Goal: Find specific page/section: Find specific page/section

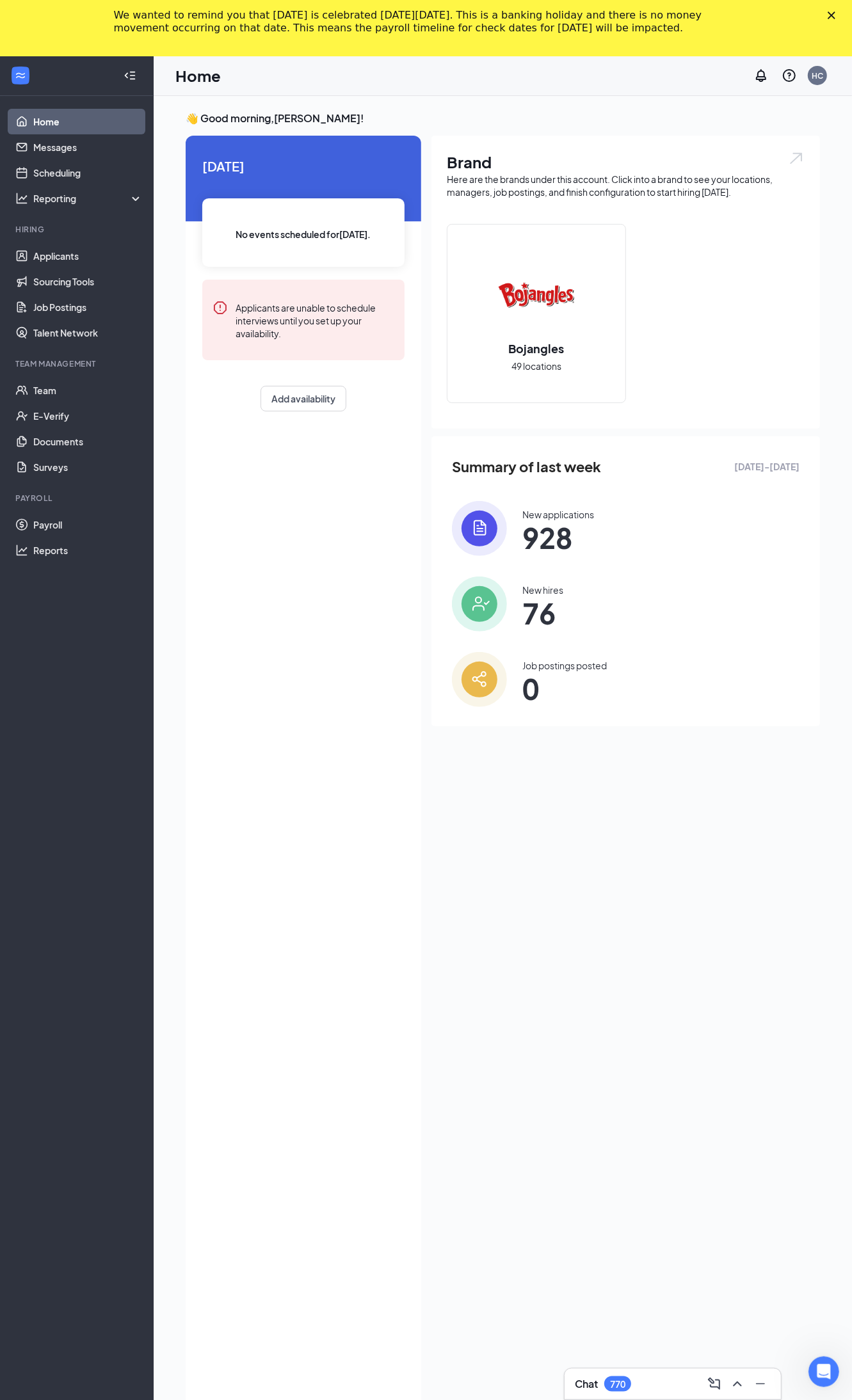
click at [26, 373] on li "Team Management Team E-Verify Documents Surveys" at bounding box center [76, 419] width 153 height 121
click at [45, 395] on link "Team" at bounding box center [88, 390] width 110 height 26
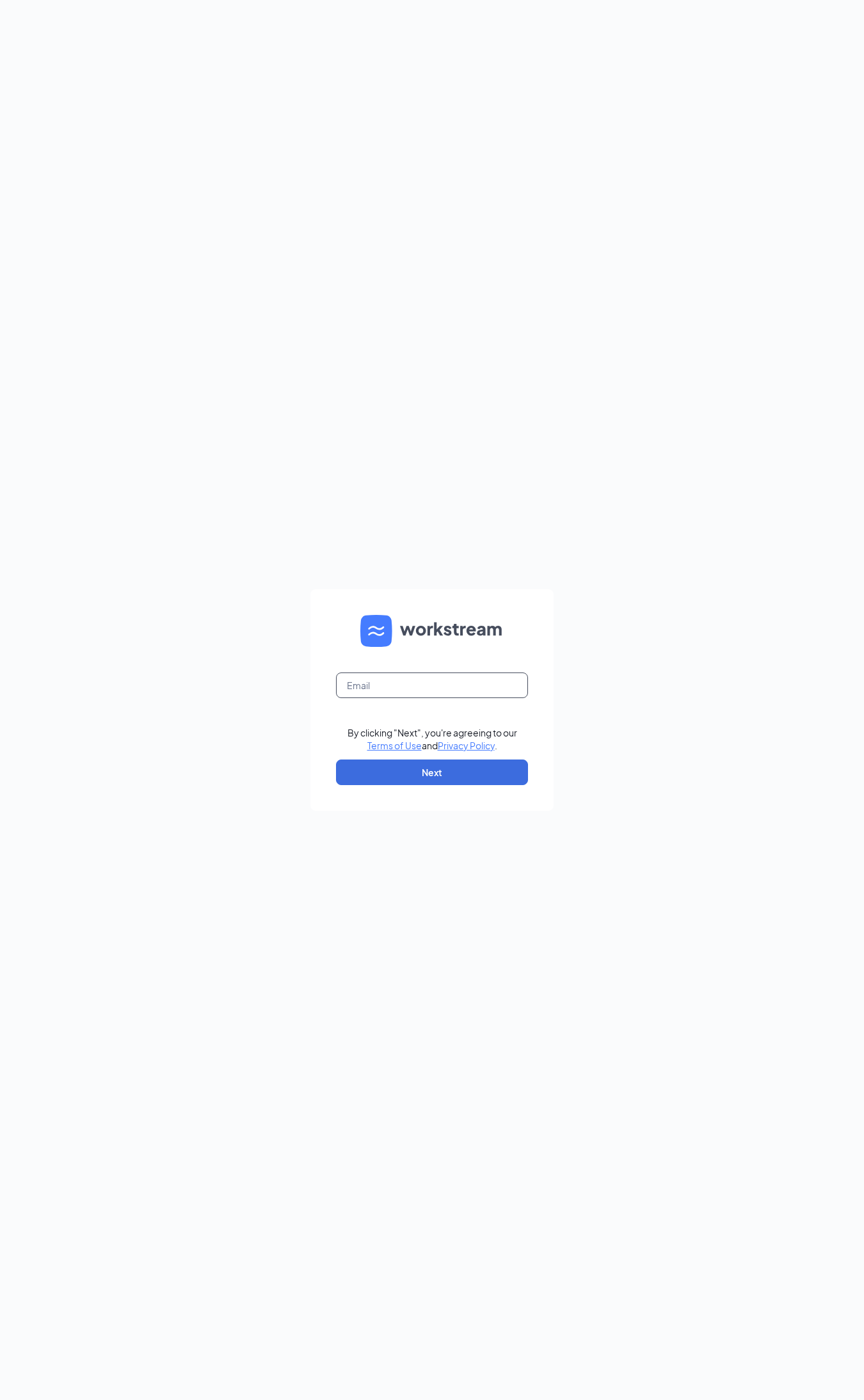
click at [432, 677] on input "text" at bounding box center [432, 685] width 192 height 26
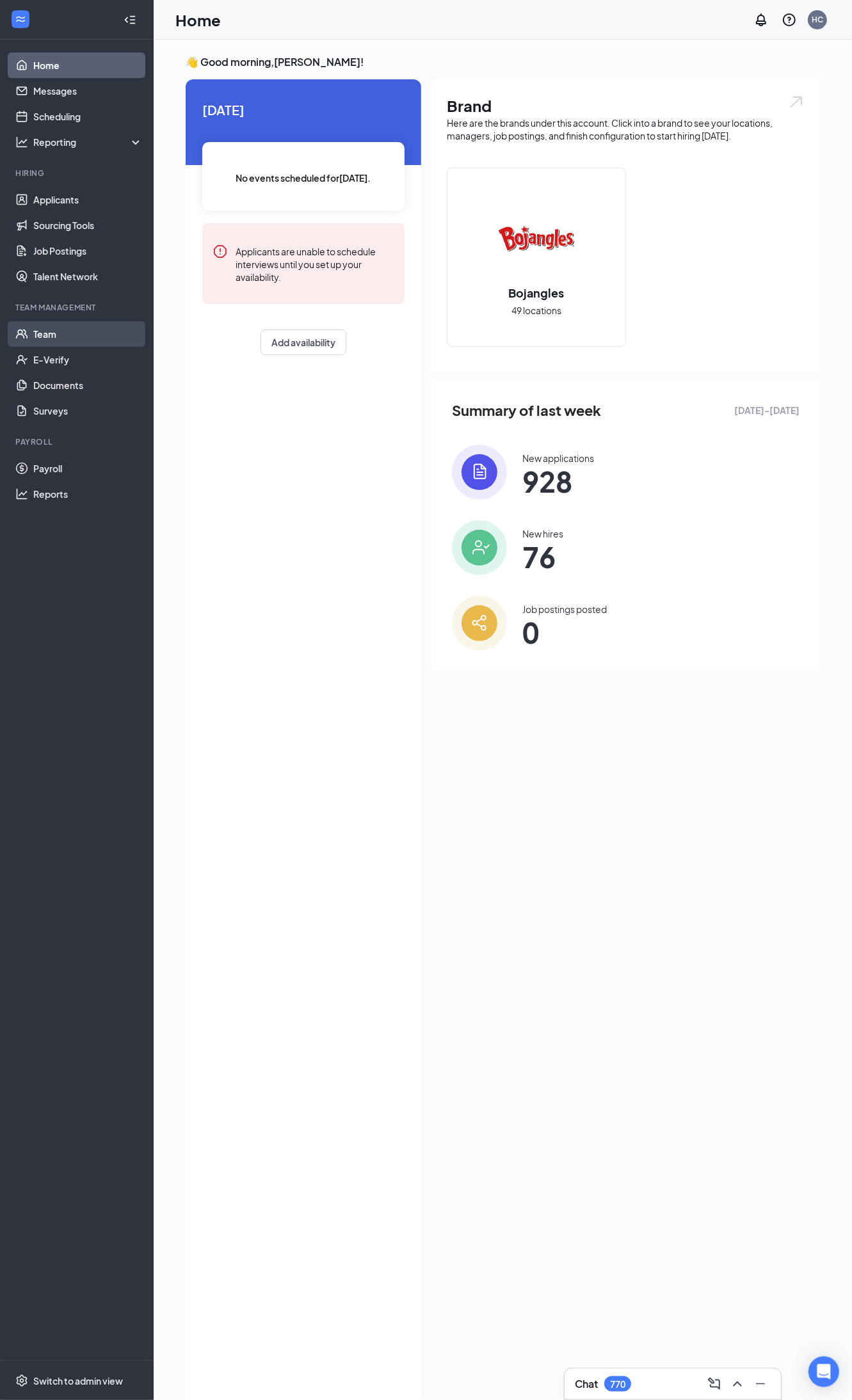
click at [85, 332] on link "Team" at bounding box center [88, 334] width 110 height 26
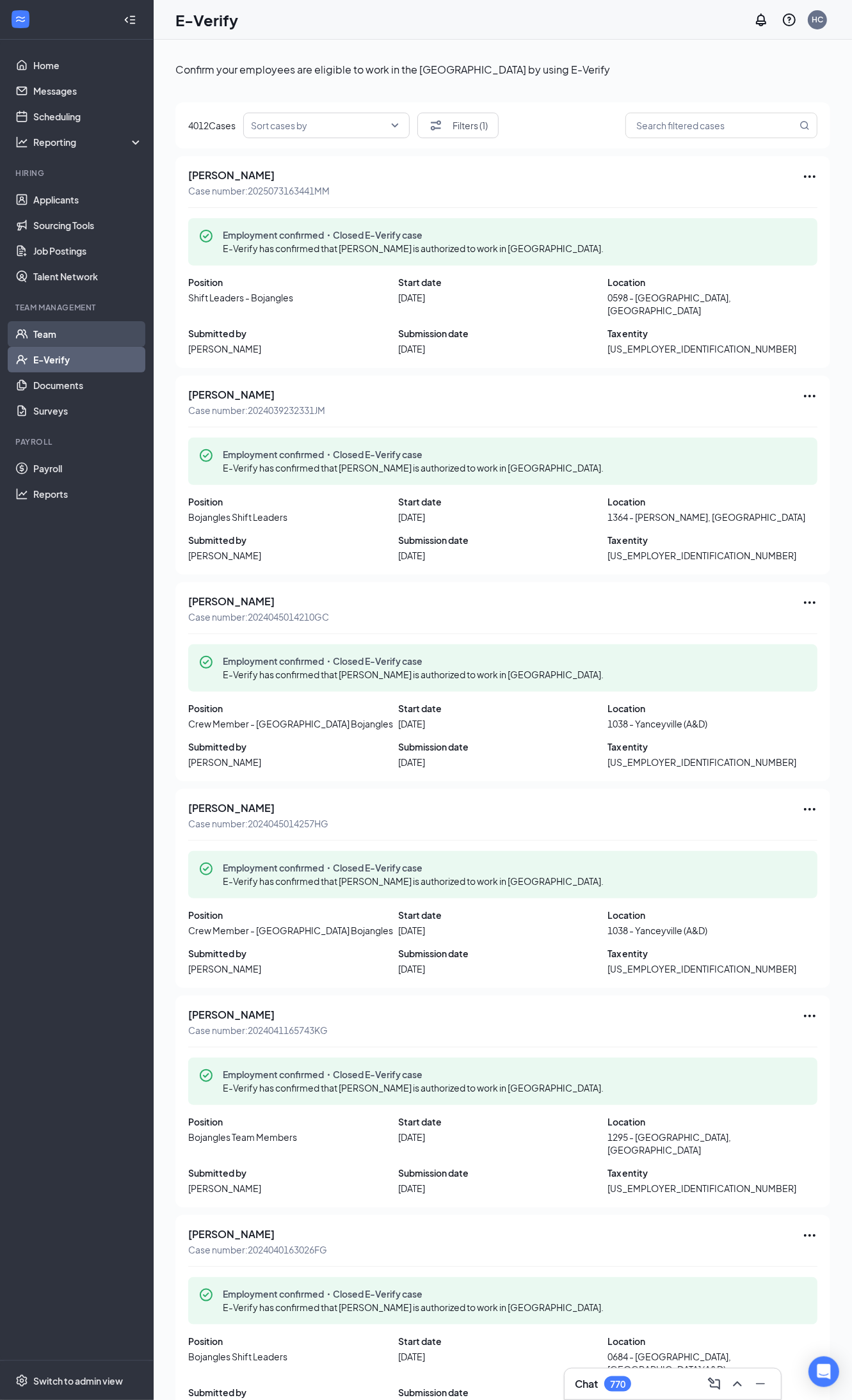
click at [62, 332] on link "Team" at bounding box center [88, 334] width 110 height 26
